Goal: Task Accomplishment & Management: Complete application form

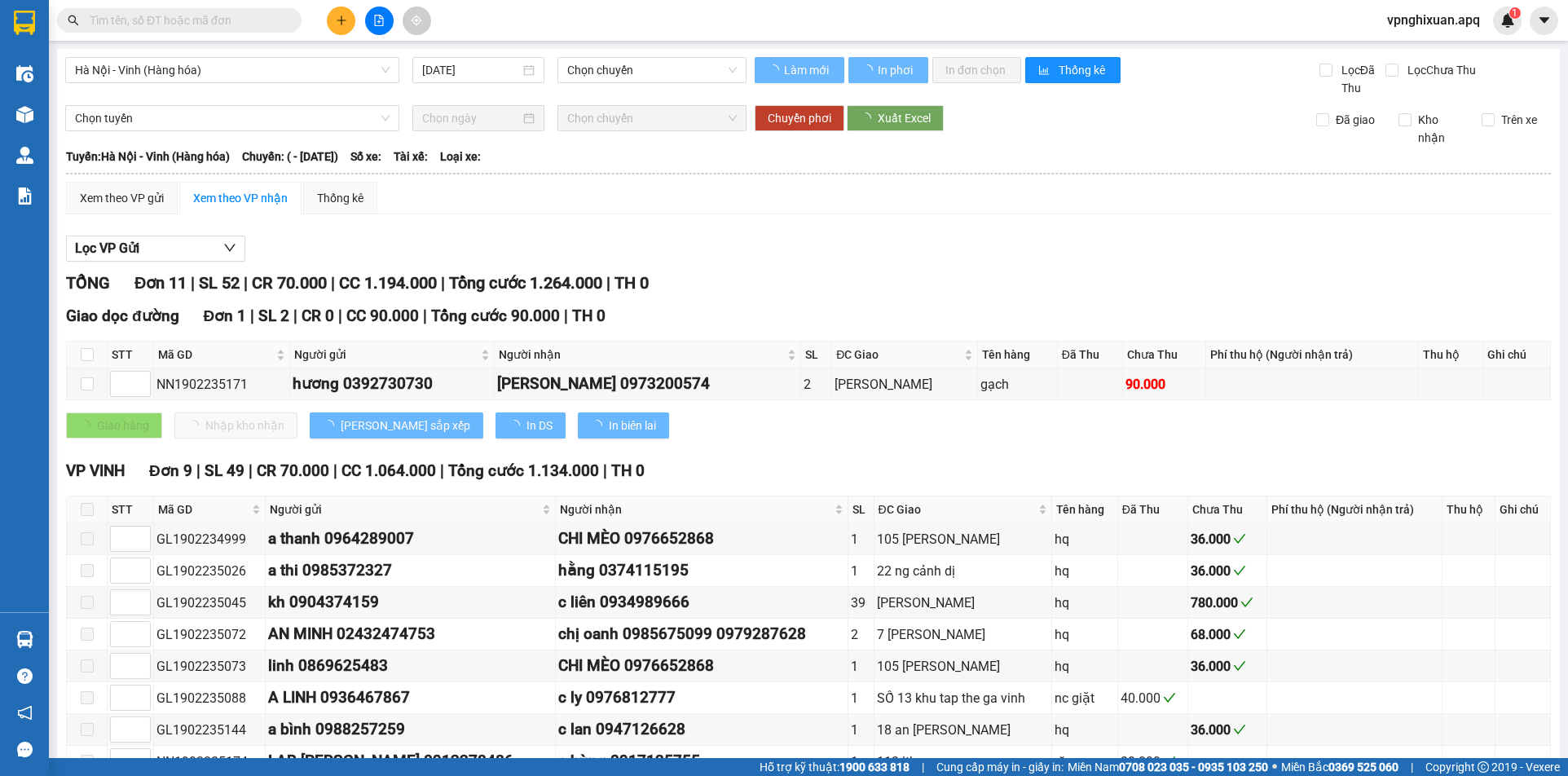
type input "[DATE]"
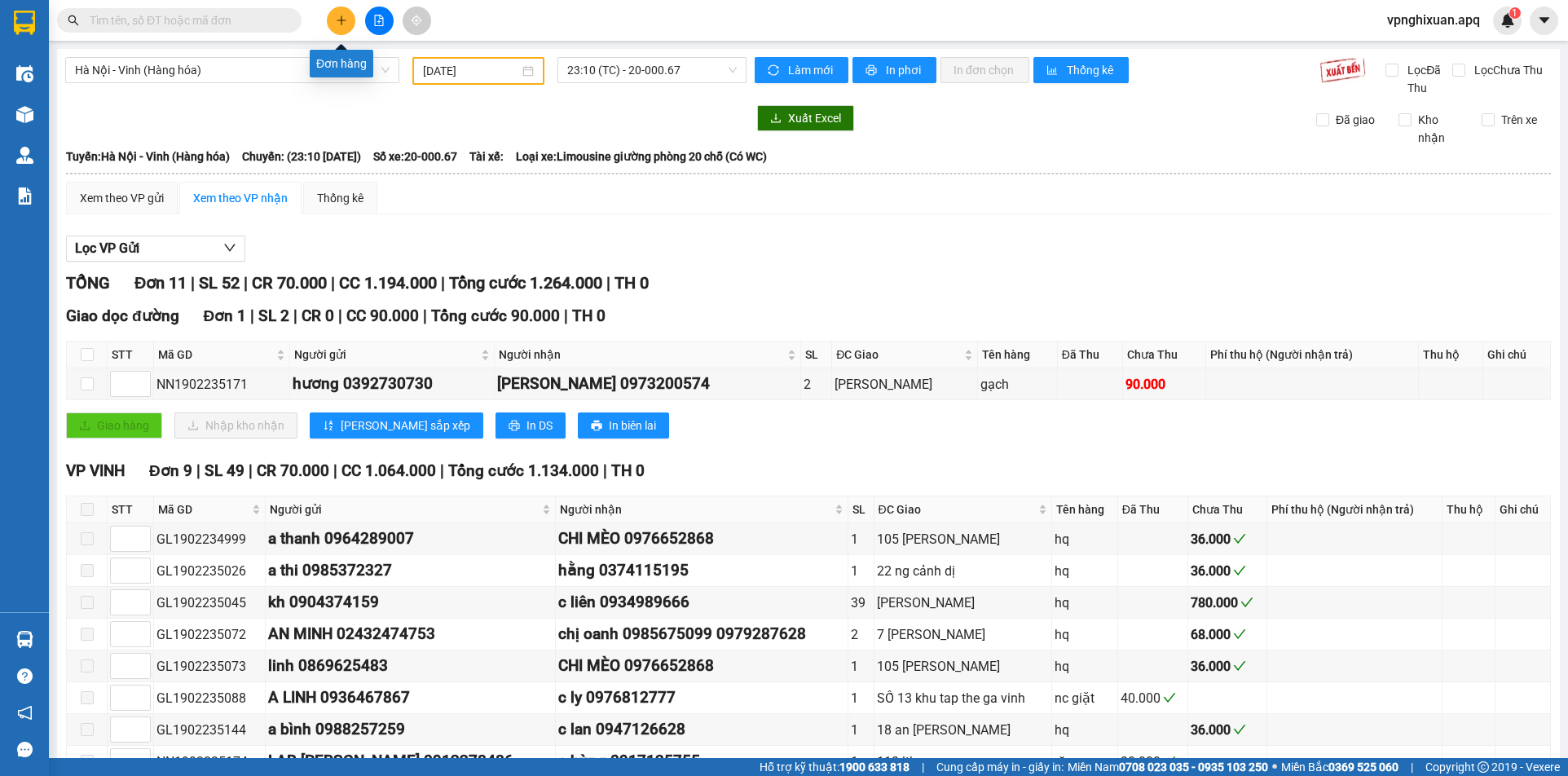
click at [339, 16] on icon "plus" at bounding box center [341, 20] width 12 height 12
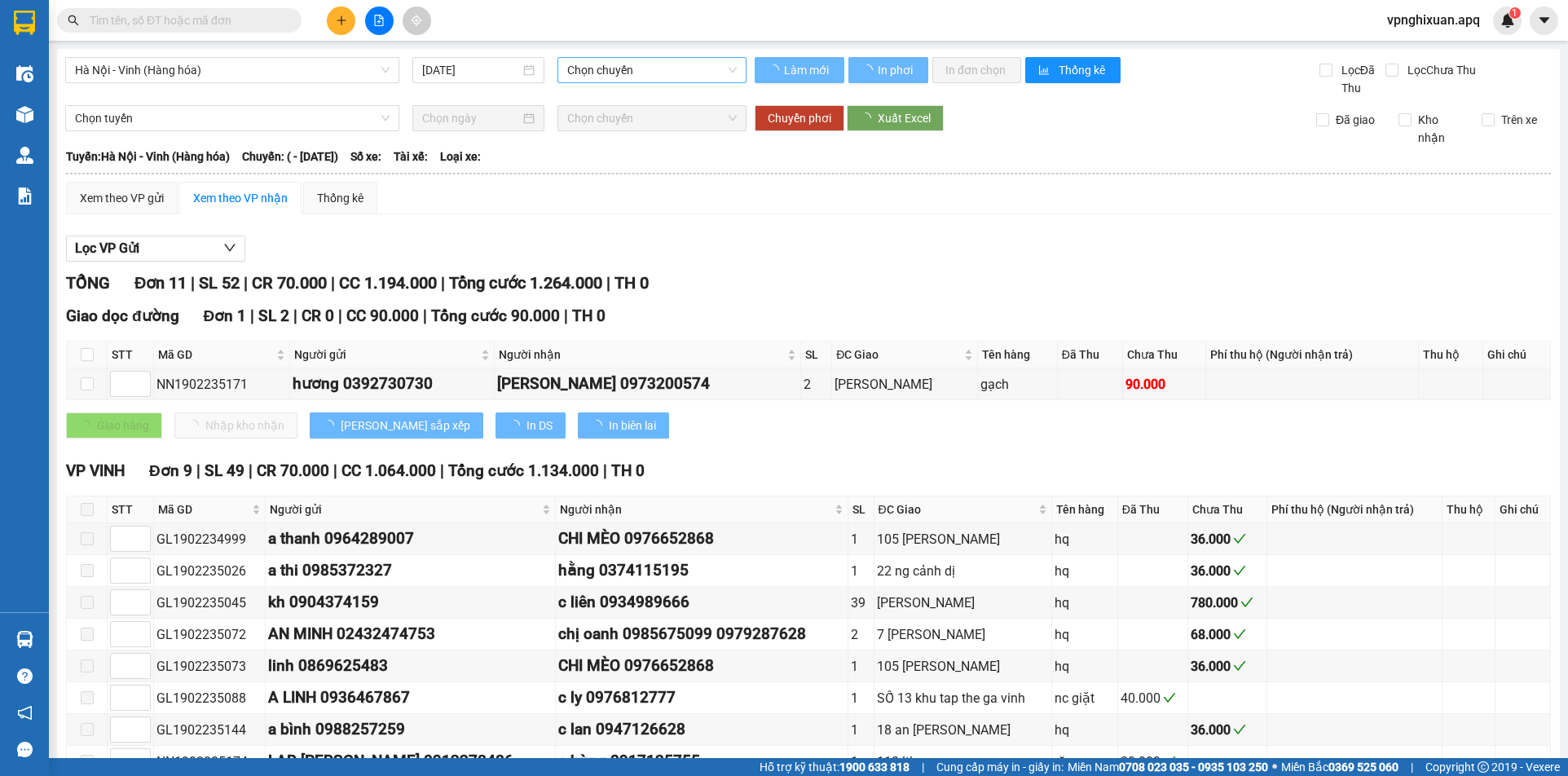
type input "[DATE]"
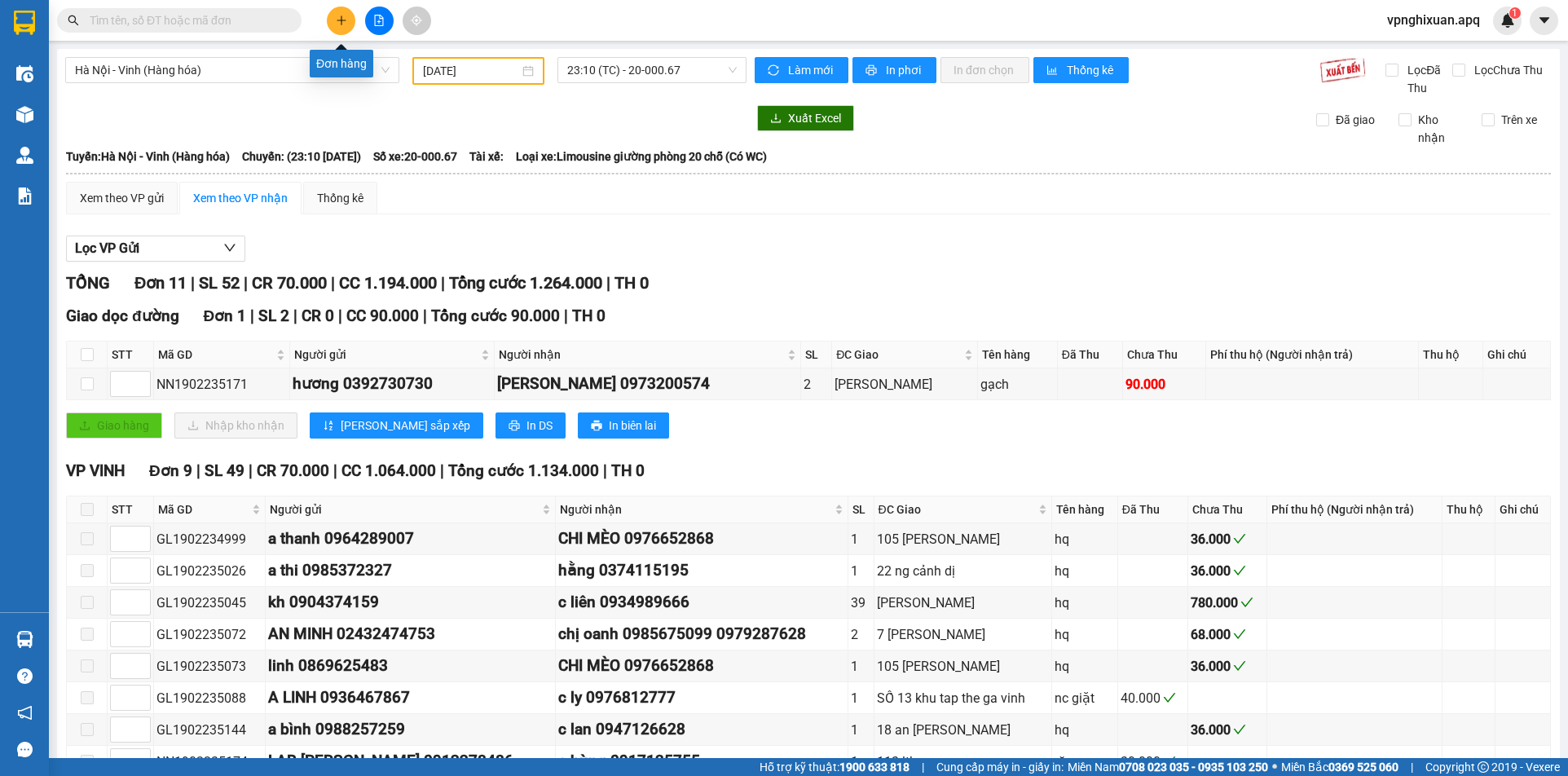
click at [338, 22] on icon "plus" at bounding box center [341, 20] width 12 height 12
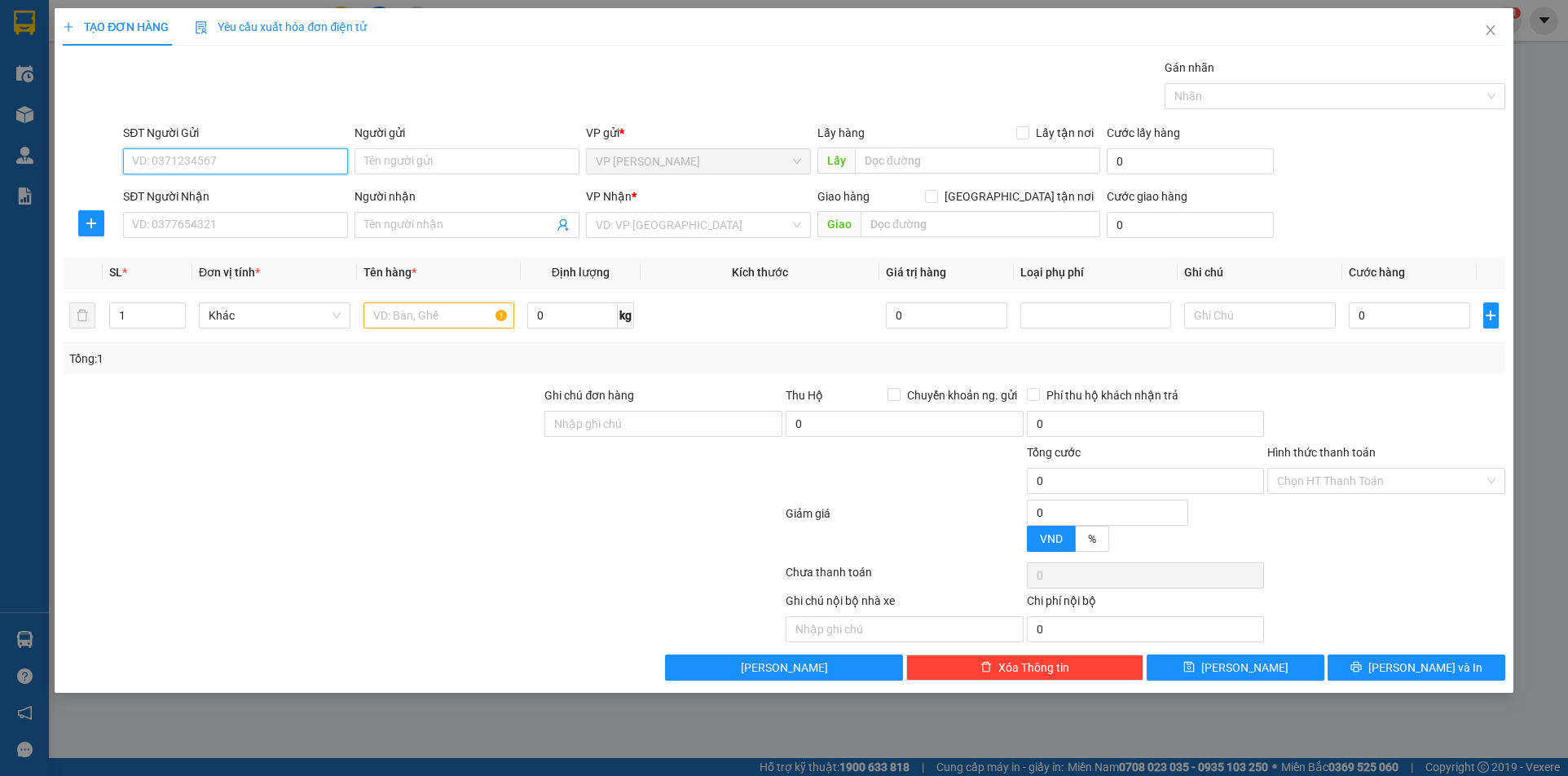
click at [215, 167] on input "SĐT Người Gửi" at bounding box center [235, 160] width 225 height 26
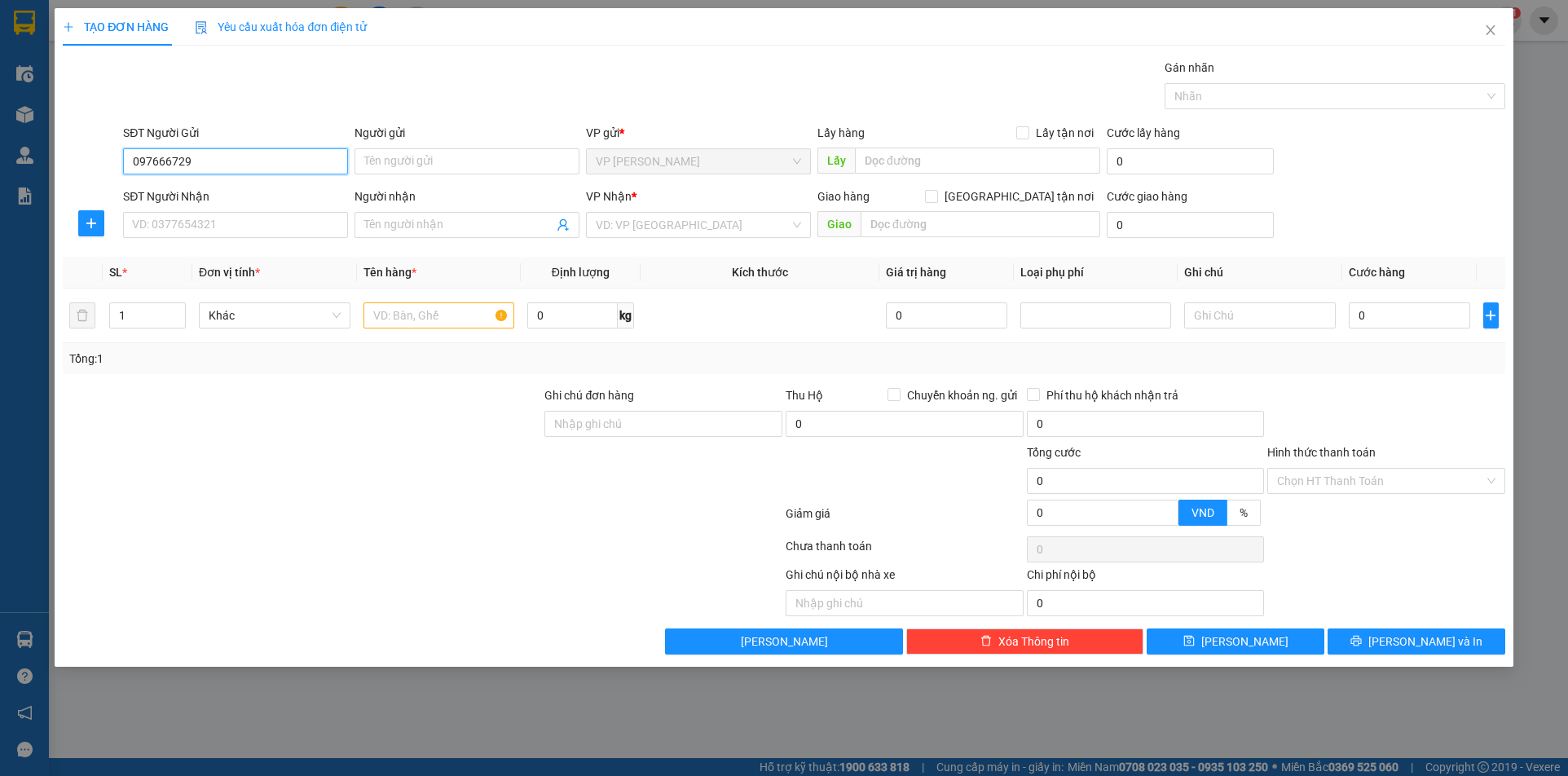
type input "0976667298"
click at [248, 198] on div "0976667298 - anh Hồng" at bounding box center [235, 194] width 205 height 18
type input "[PERSON_NAME]"
type input "0976667298"
click at [239, 235] on input "SĐT Người Nhận" at bounding box center [235, 225] width 225 height 26
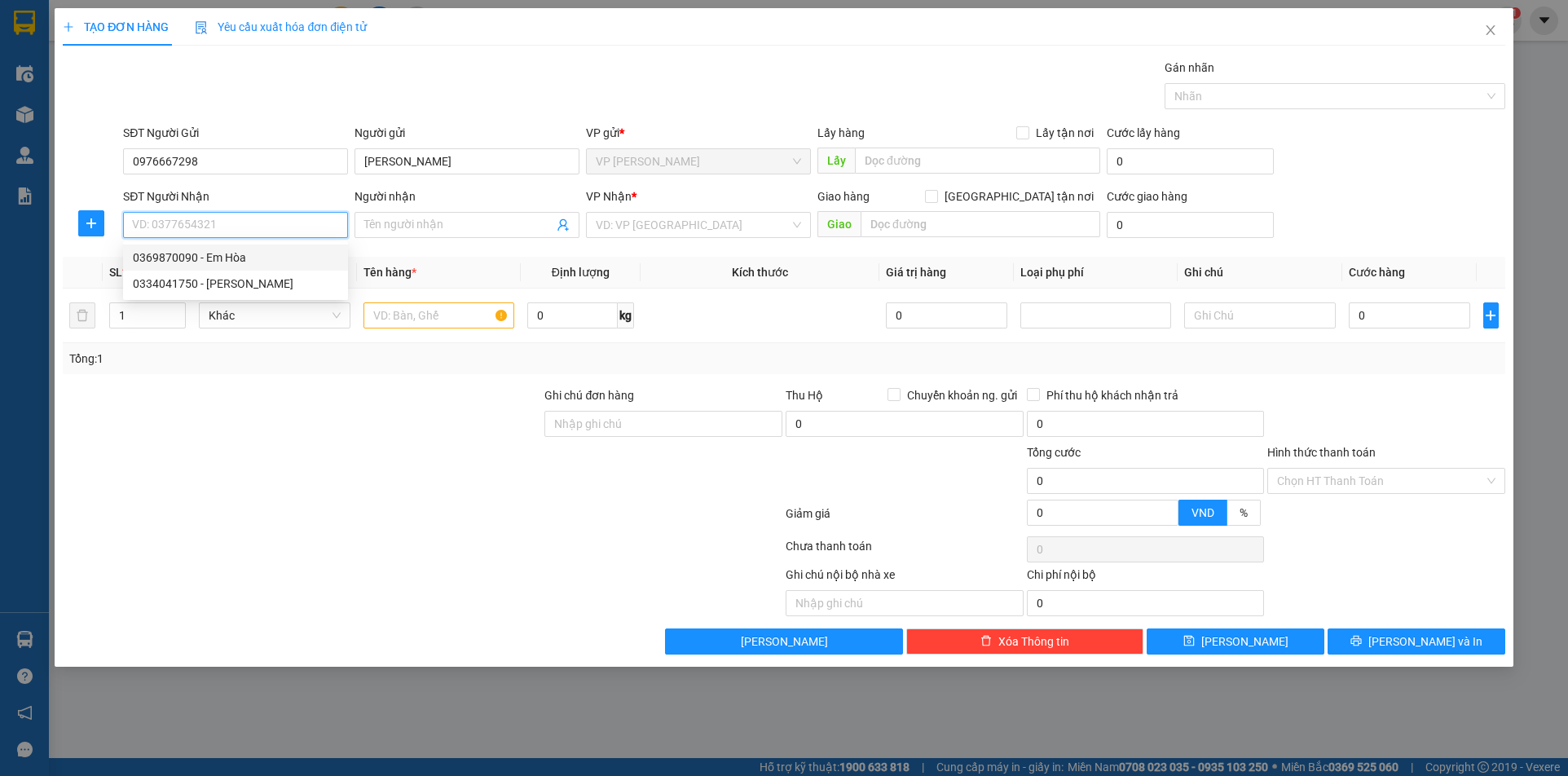
click at [251, 257] on div "0369870090 - Em Hòa" at bounding box center [235, 257] width 205 height 18
type input "0369870090"
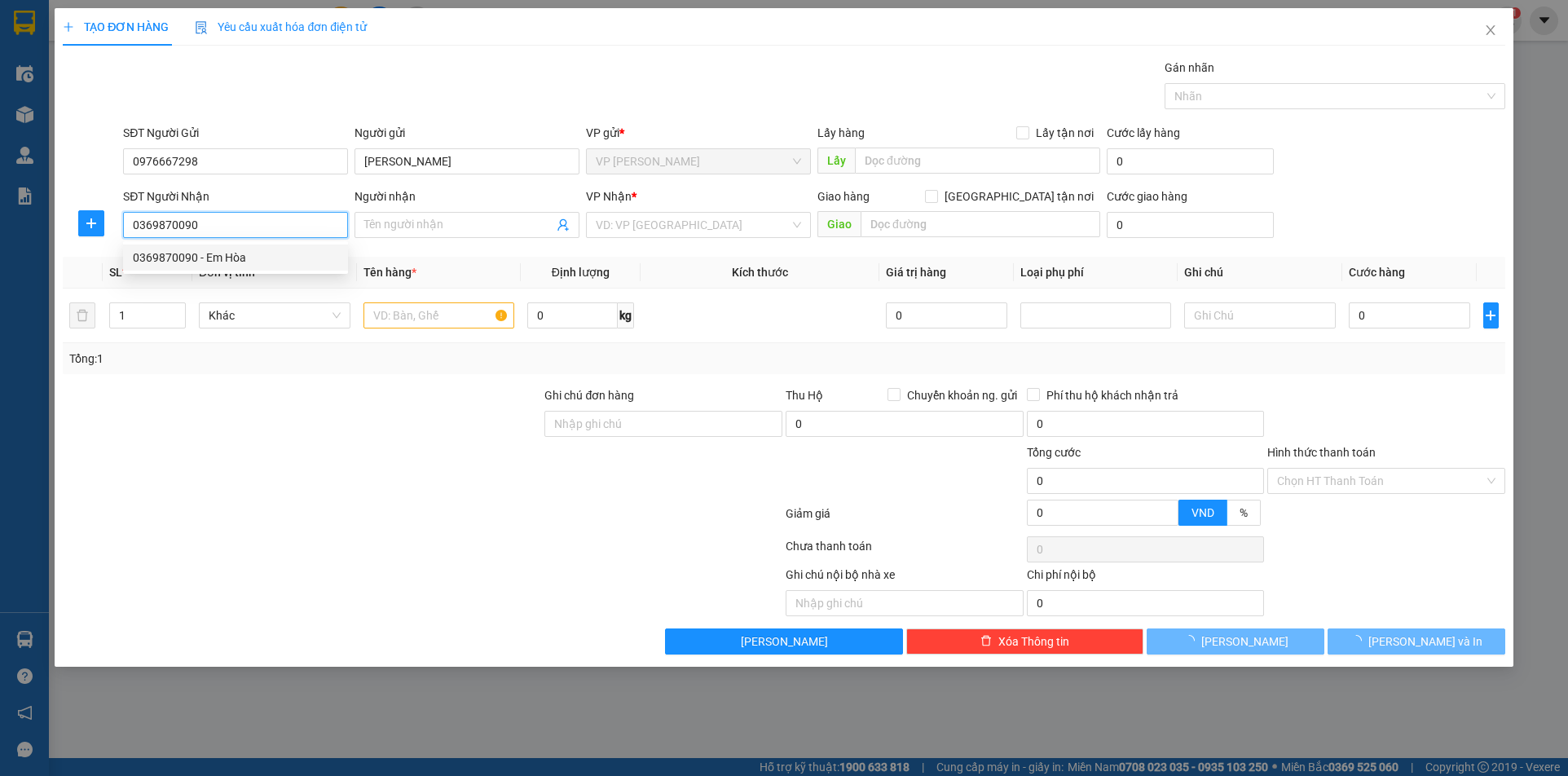
type input "Em Hòa"
checkbox input "true"
type input "Số nhà [STREET_ADDRESS]"
type input "50.000"
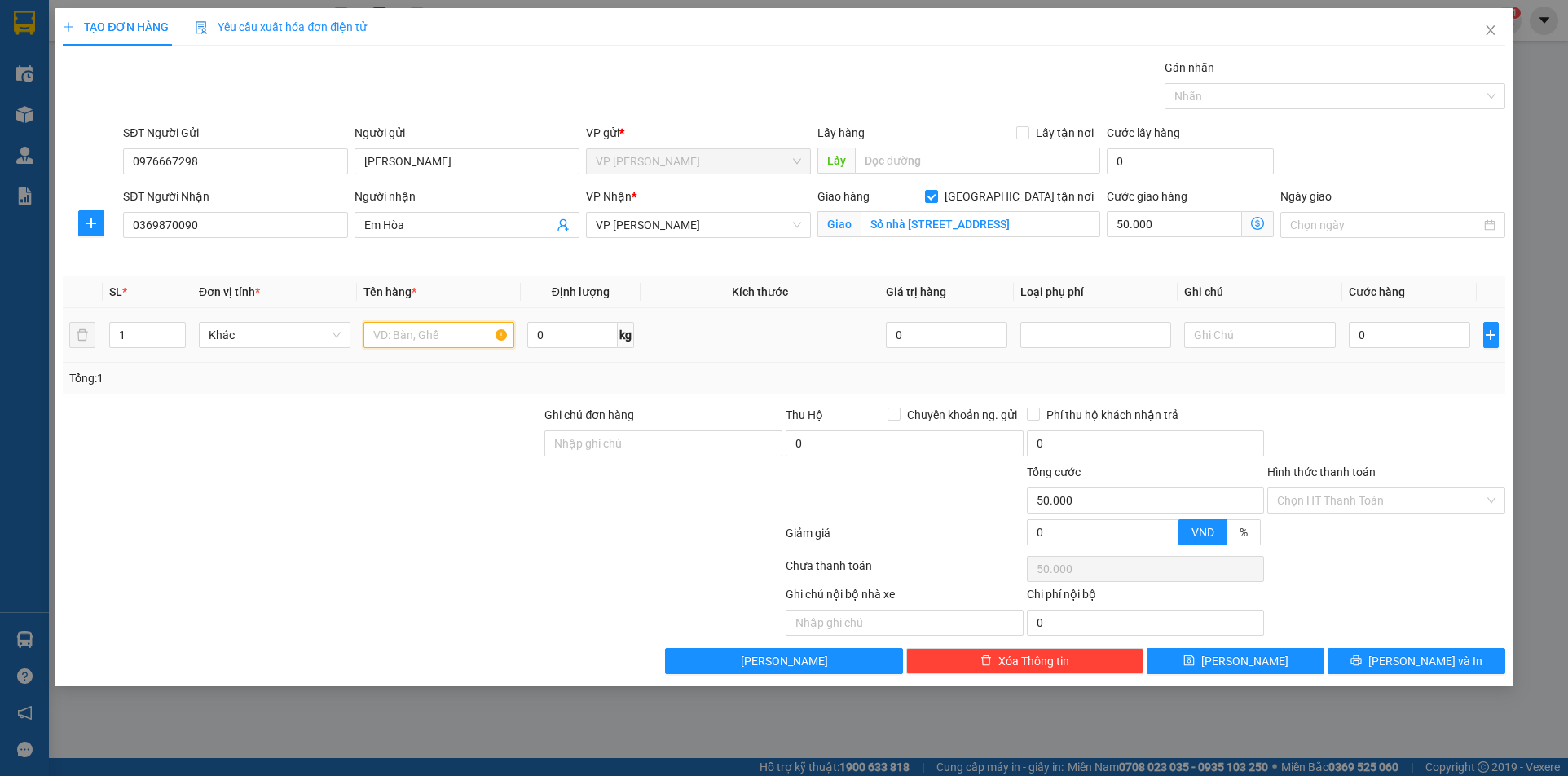
click at [453, 336] on input "text" at bounding box center [439, 334] width 152 height 26
type input "Trứng nhẹ tay tý"
click at [1376, 334] on input "0" at bounding box center [1409, 334] width 121 height 26
type input "4"
type input "50.004"
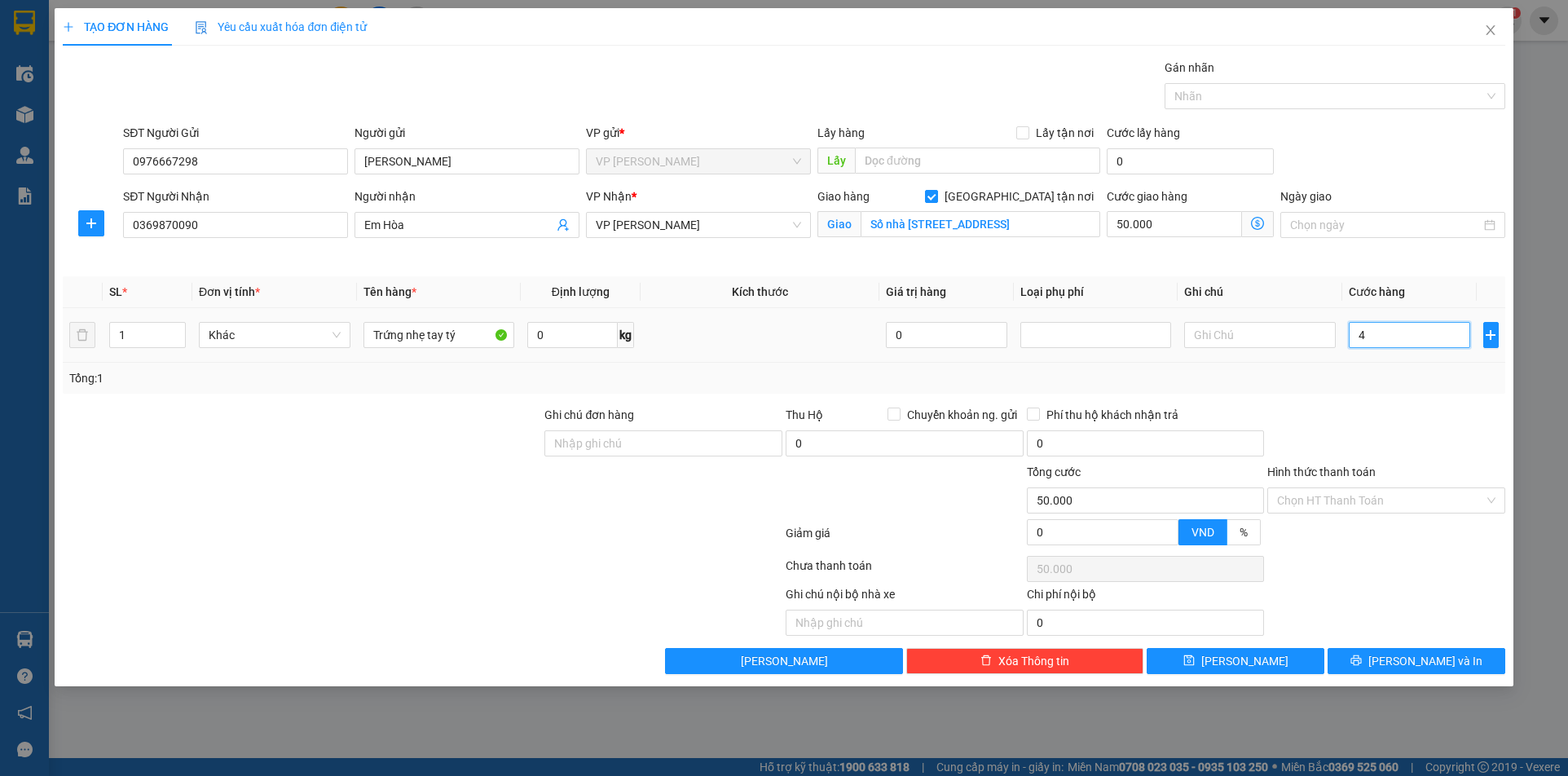
type input "50.004"
type input "40"
type input "50.040"
type input "400"
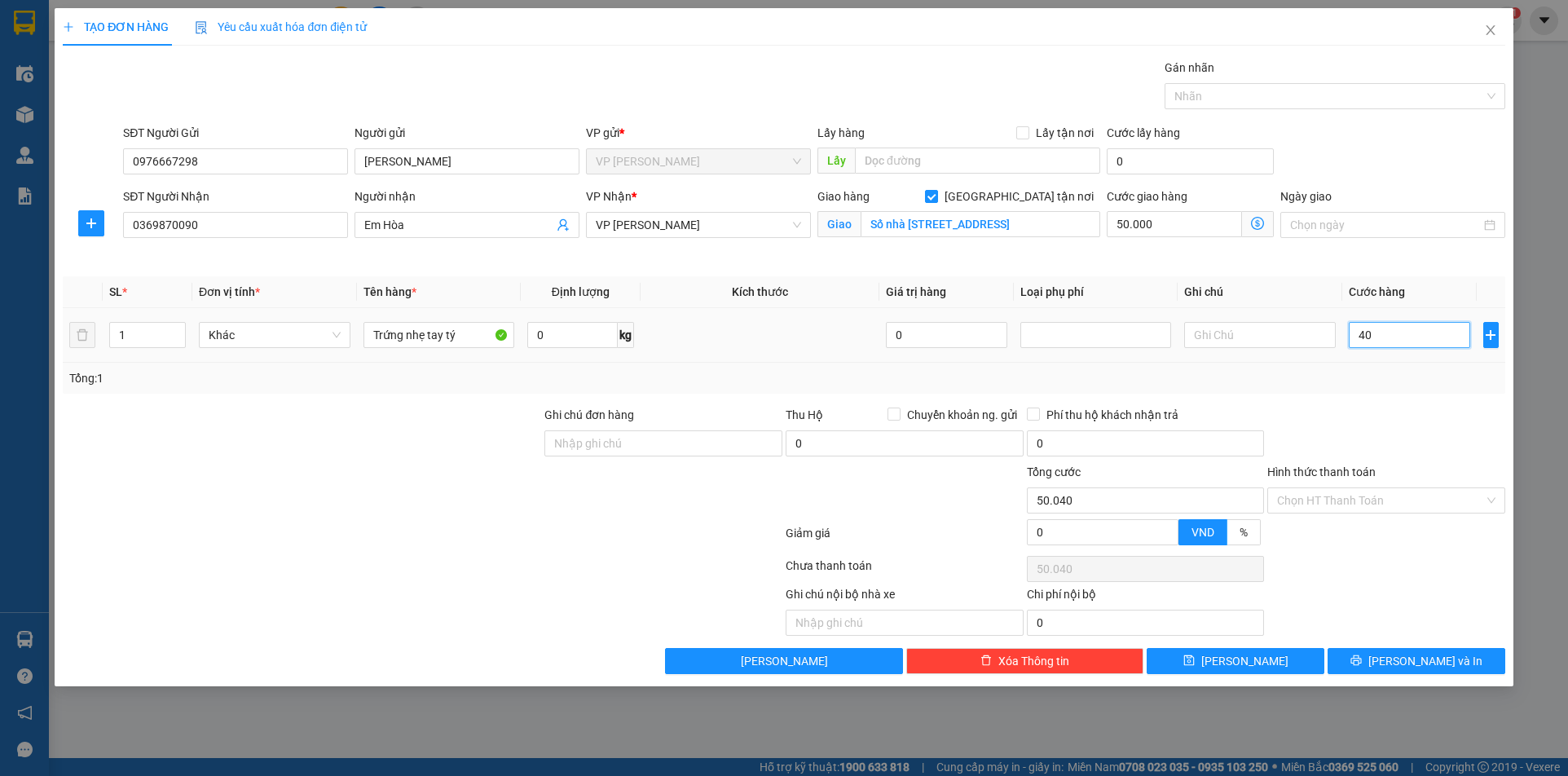
type input "50.400"
type input "4.000"
type input "54.000"
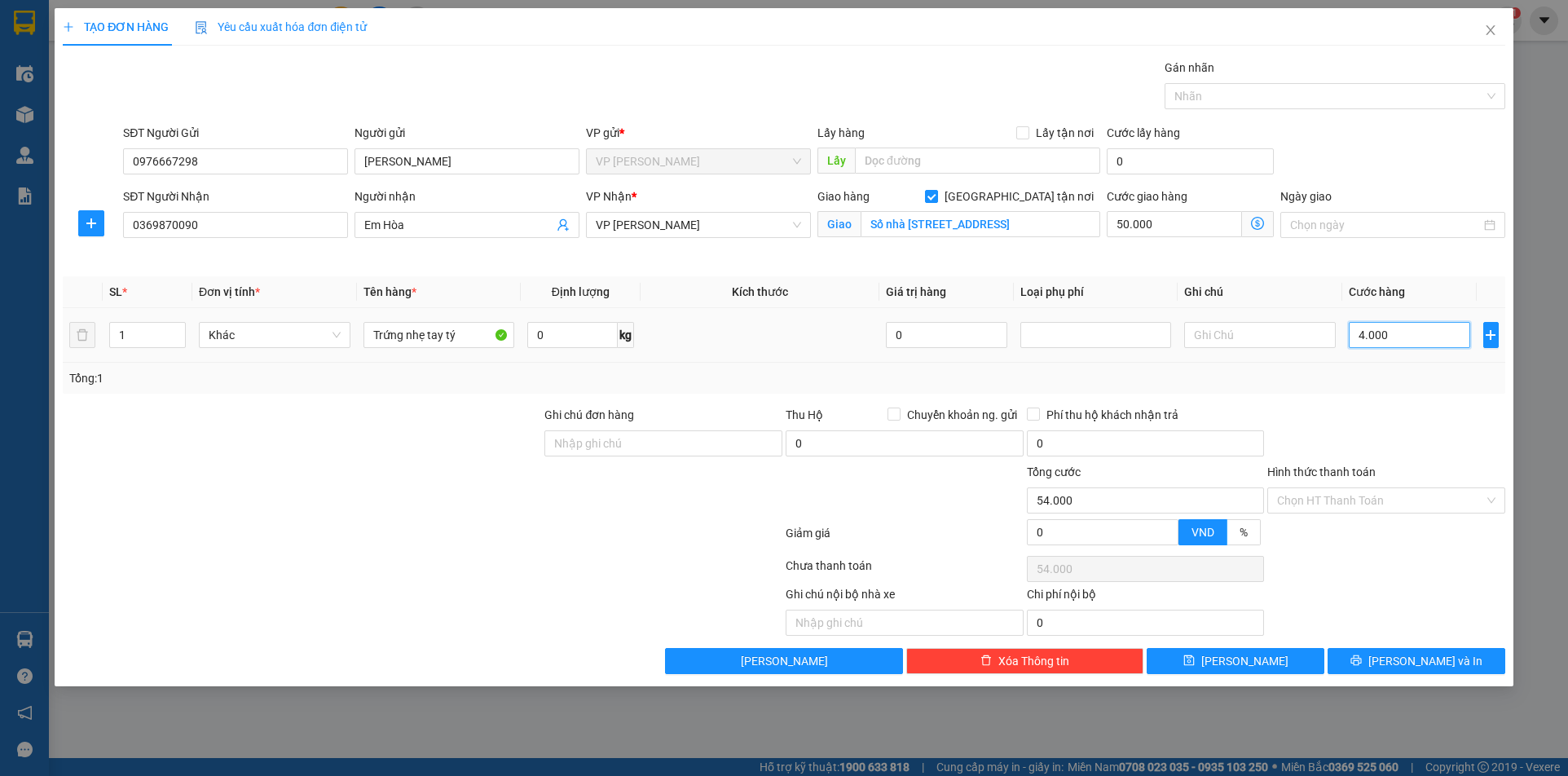
type input "40.000"
type input "90.000"
type input "40.000"
click at [1368, 499] on input "Hình thức thanh toán" at bounding box center [1381, 500] width 207 height 24
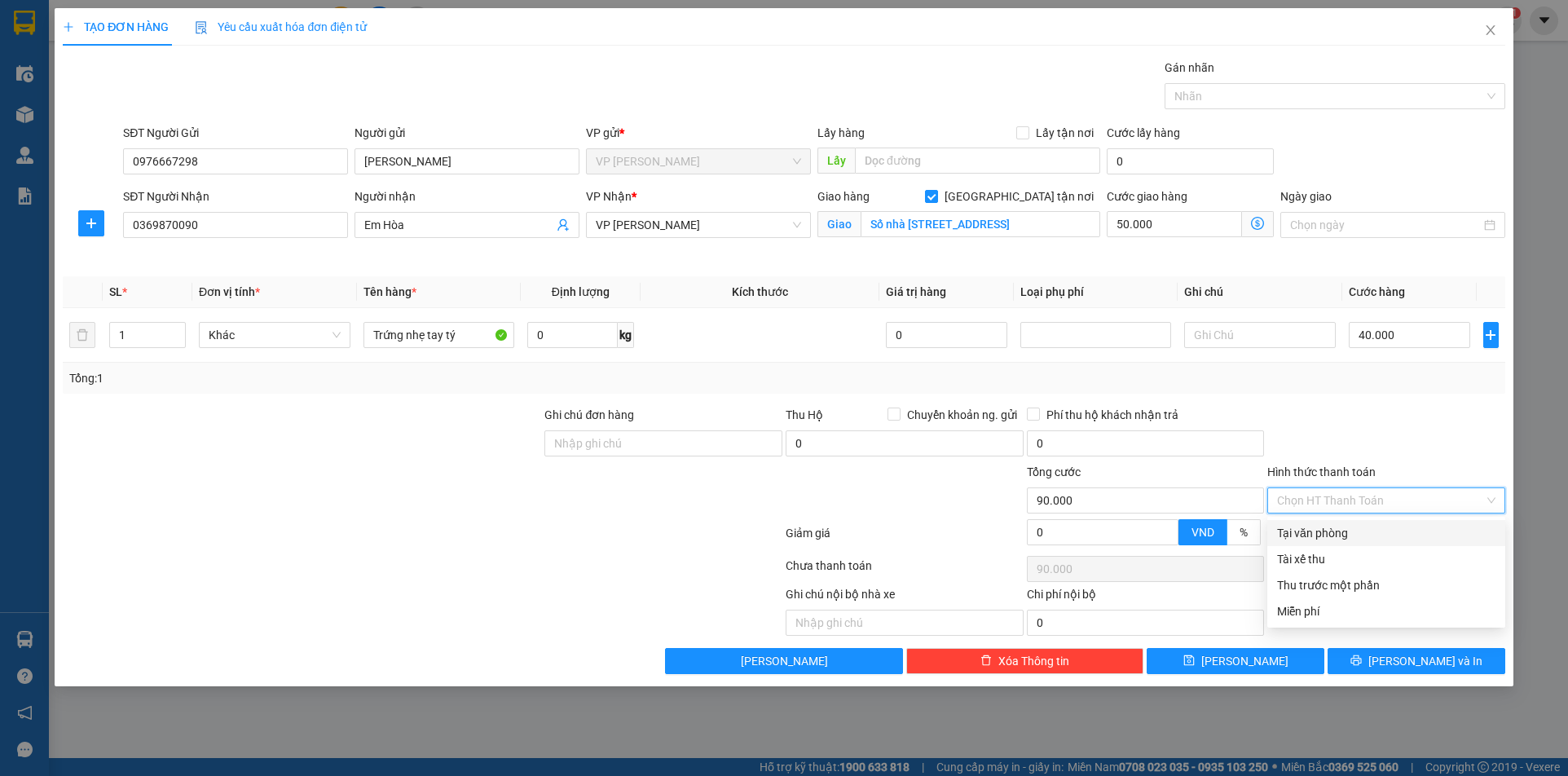
click at [1359, 531] on div "Tại văn phòng" at bounding box center [1386, 533] width 218 height 18
type input "0"
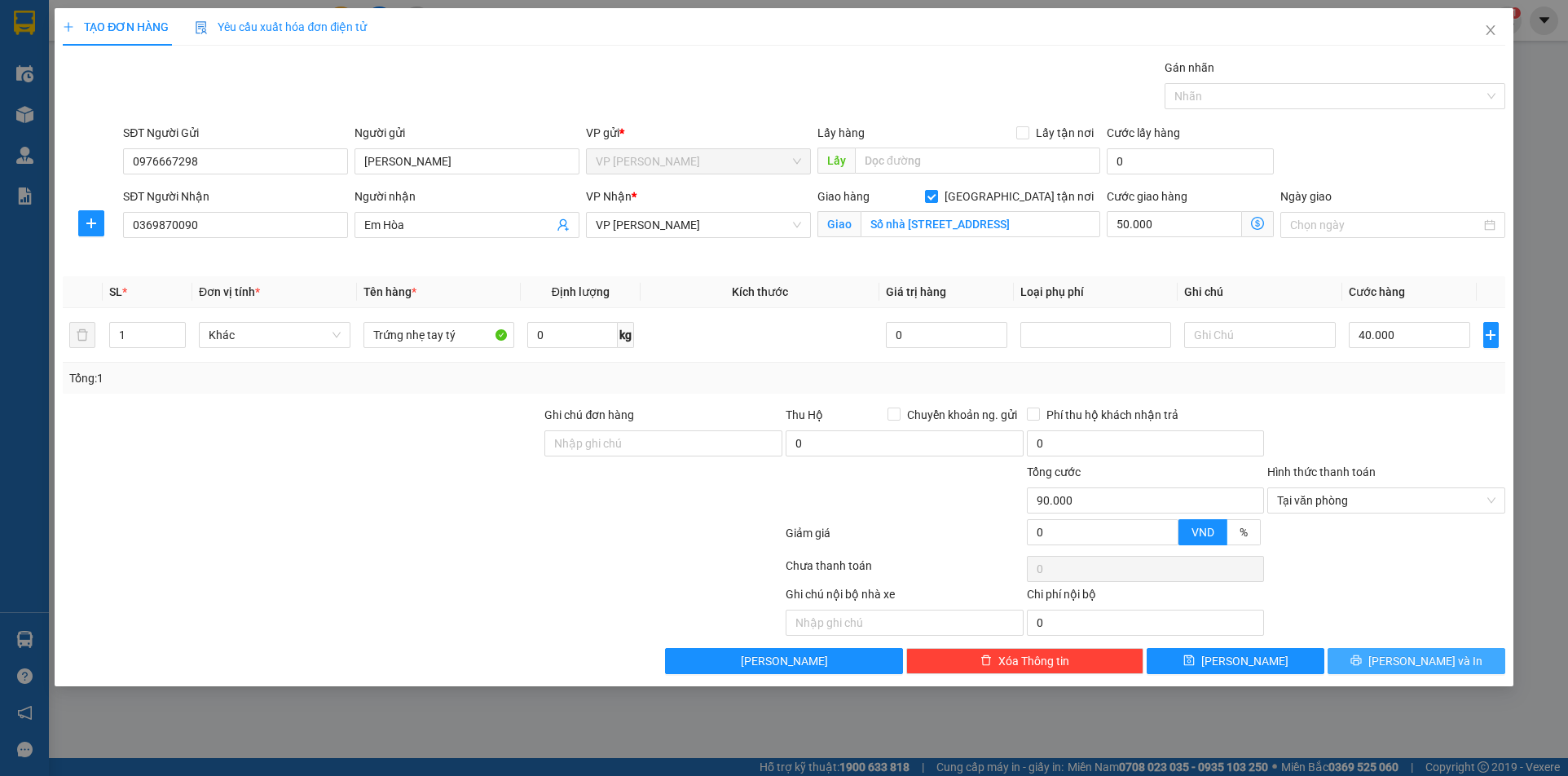
click at [1410, 665] on span "[PERSON_NAME] và In" at bounding box center [1425, 661] width 114 height 18
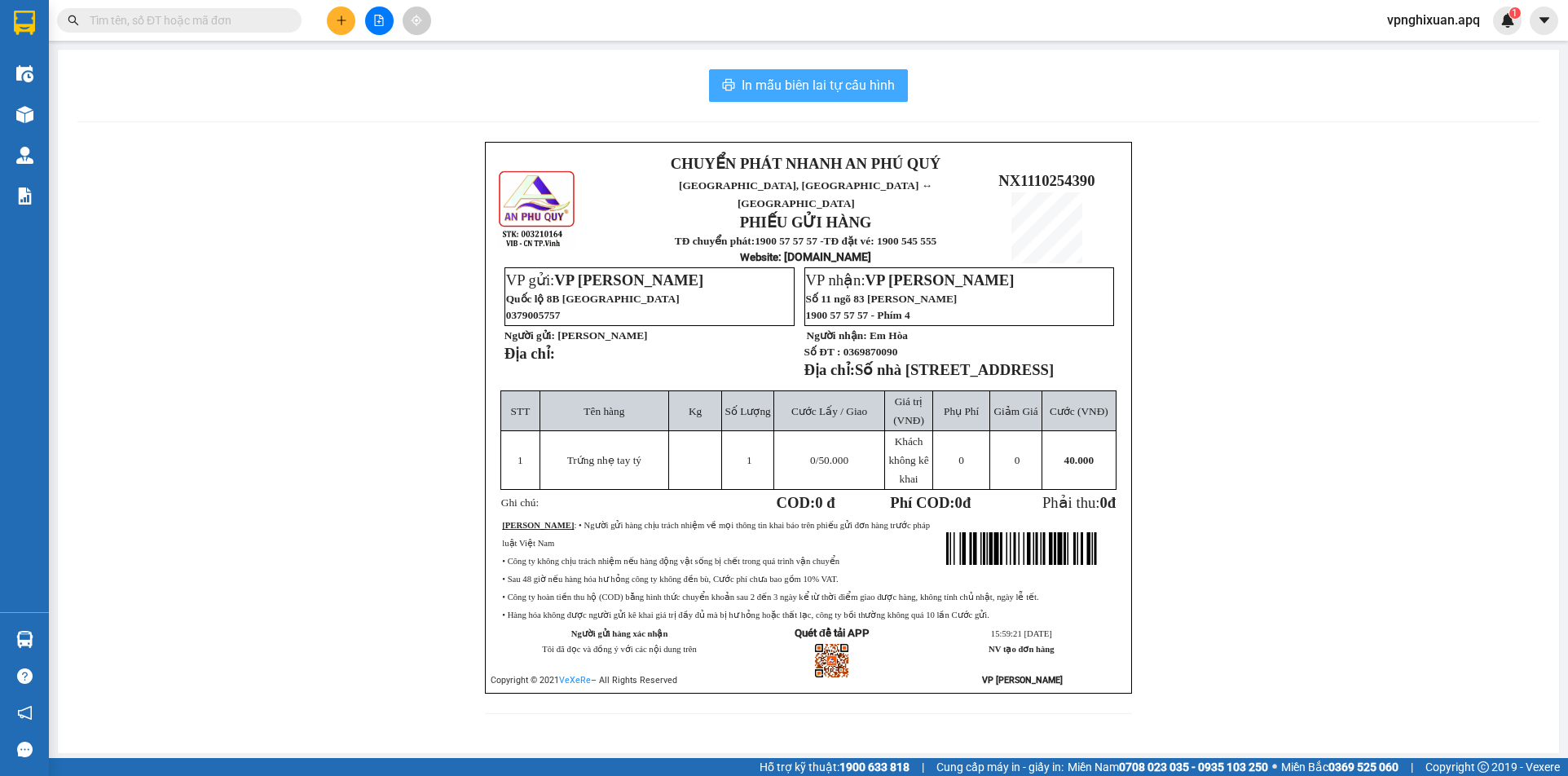
click at [801, 78] on span "In mẫu biên lai tự cấu hình" at bounding box center [818, 85] width 153 height 20
